Goal: Information Seeking & Learning: Learn about a topic

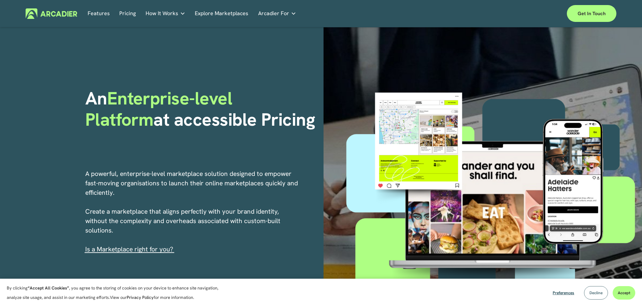
click at [591, 290] on span "Decline" at bounding box center [596, 292] width 13 height 5
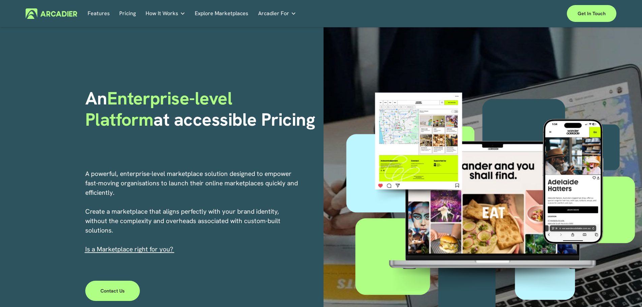
click at [132, 251] on link "s a Marketplace right for you?" at bounding box center [130, 249] width 86 height 8
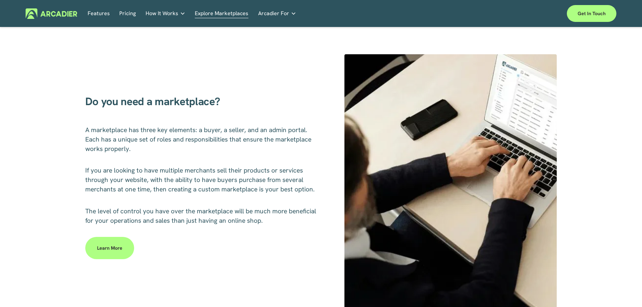
scroll to position [270, 0]
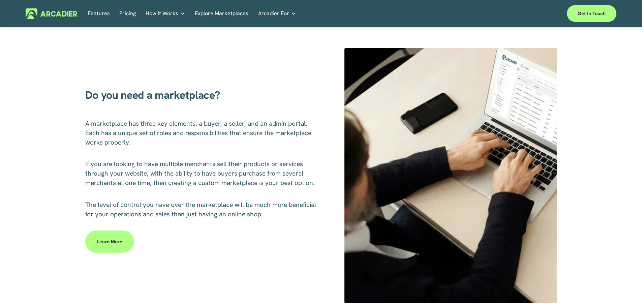
click at [121, 248] on link "Learn more" at bounding box center [109, 242] width 49 height 22
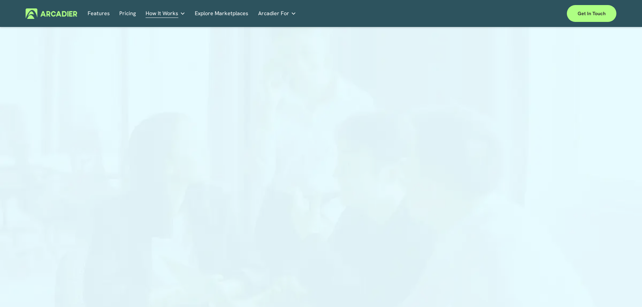
click at [97, 15] on link "Features" at bounding box center [99, 13] width 22 height 10
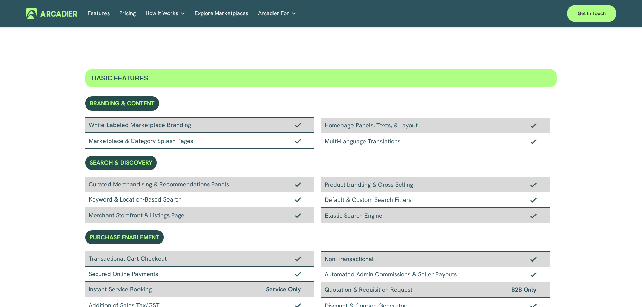
click at [0, 0] on link "Retail Marketplaces Whatever you are offering to your customer, we bring it all…" at bounding box center [0, 0] width 0 height 0
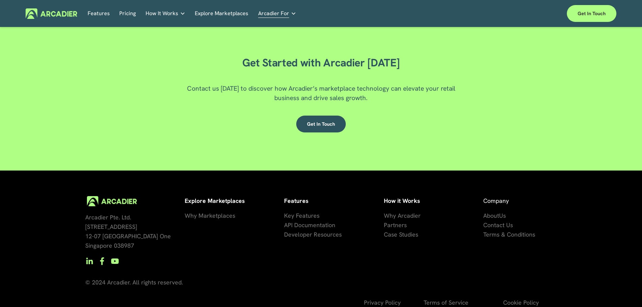
scroll to position [1187, 0]
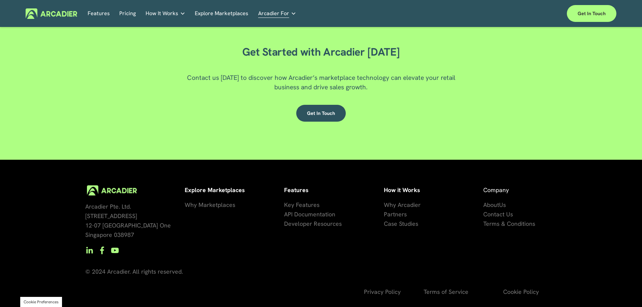
click at [133, 11] on link "Pricing" at bounding box center [127, 13] width 17 height 10
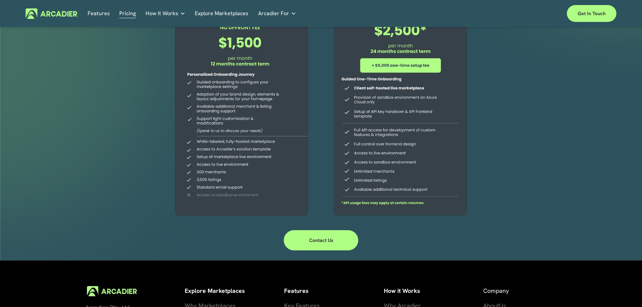
scroll to position [213, 0]
